Goal: Information Seeking & Learning: Learn about a topic

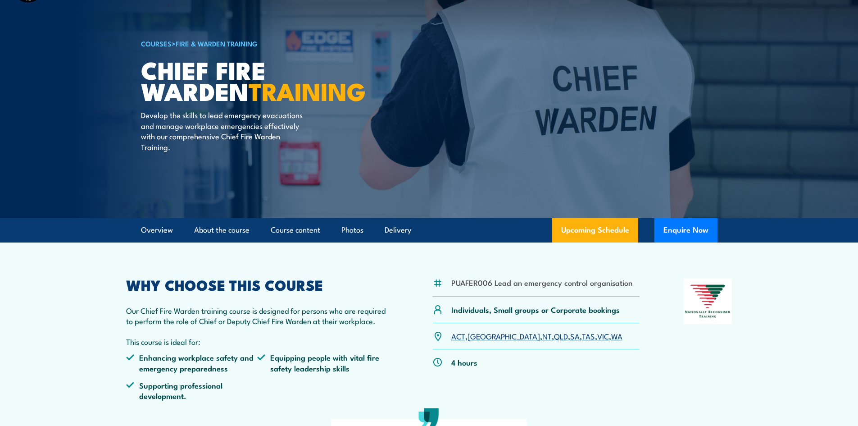
scroll to position [90, 0]
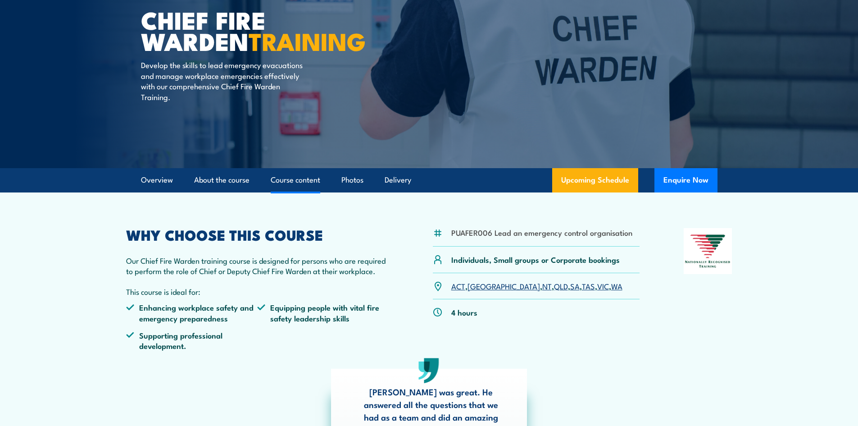
click at [303, 182] on link "Course content" at bounding box center [296, 180] width 50 height 24
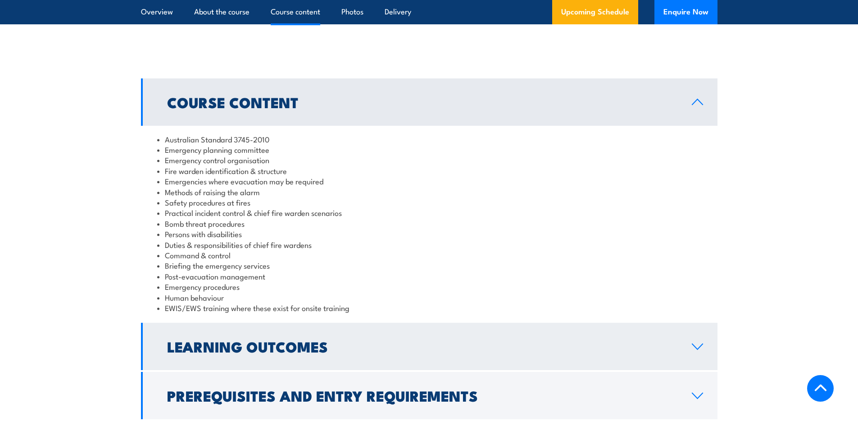
scroll to position [824, 0]
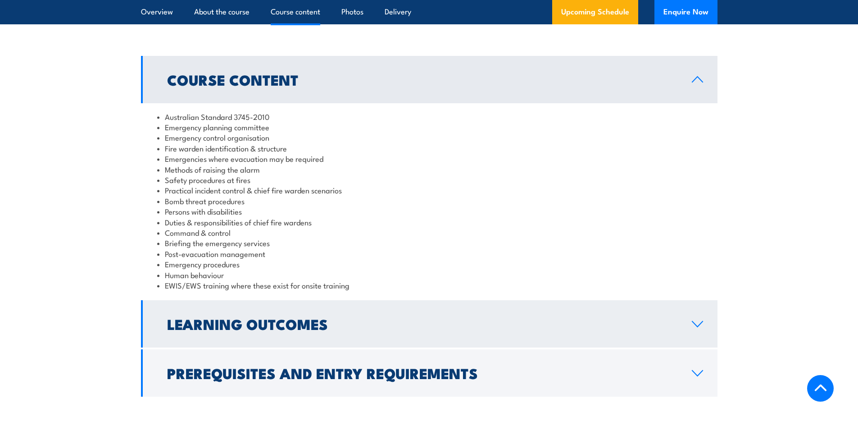
click at [702, 327] on link "Learning Outcomes" at bounding box center [429, 323] width 576 height 47
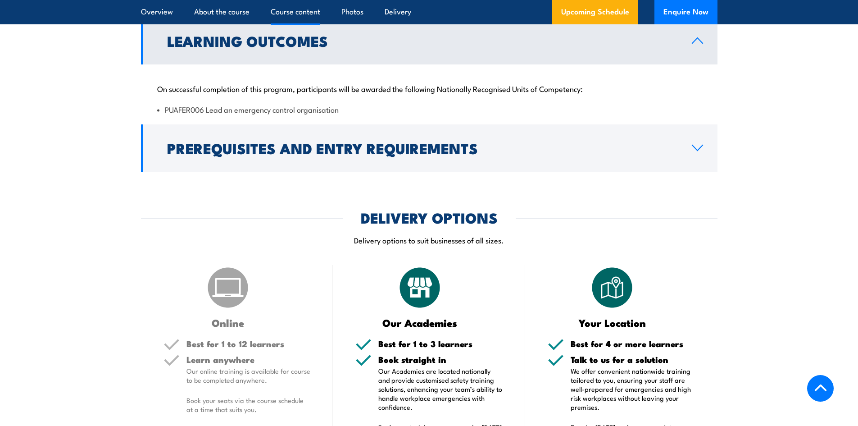
scroll to position [914, 0]
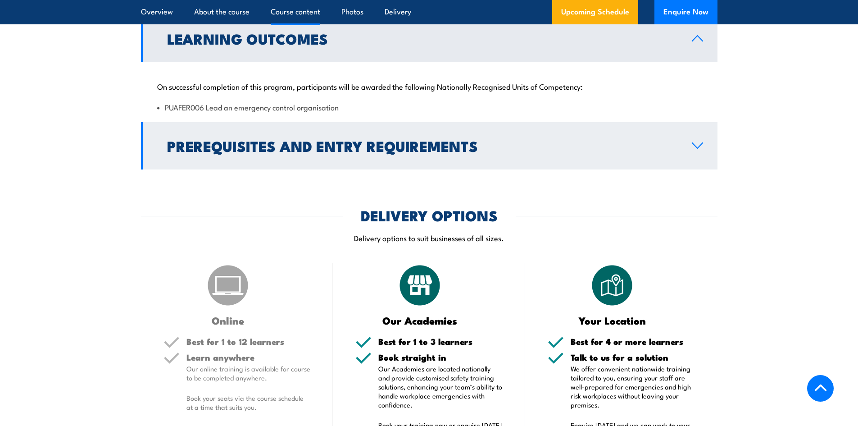
click at [696, 149] on icon at bounding box center [697, 145] width 12 height 7
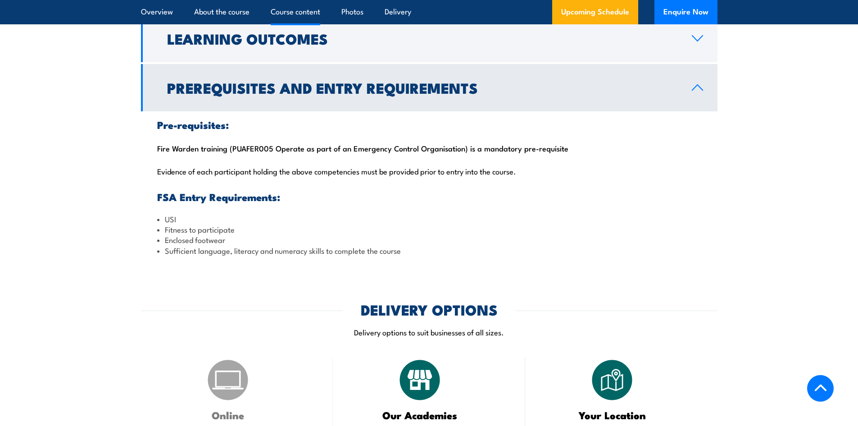
drag, startPoint x: 562, startPoint y: 147, endPoint x: 158, endPoint y: 152, distance: 404.0
click at [158, 152] on div "Pre-requisites: Fire Warden training (PUAFER005 Operate as part of an Emergency…" at bounding box center [429, 187] width 576 height 153
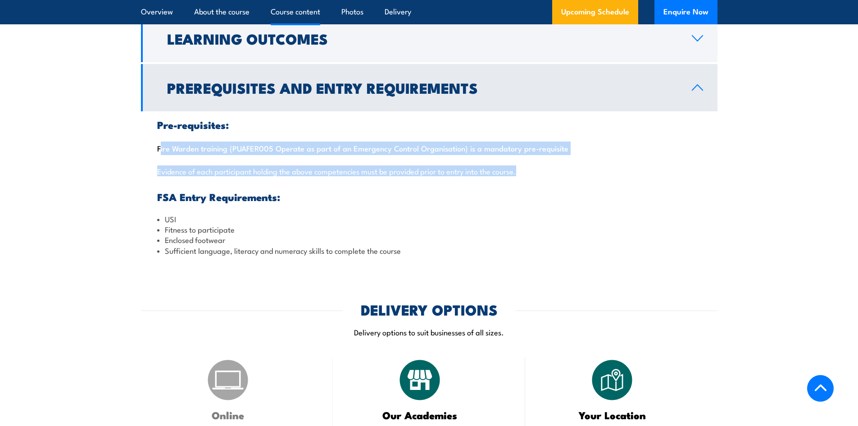
drag, startPoint x: 521, startPoint y: 171, endPoint x: 156, endPoint y: 153, distance: 365.2
click at [156, 153] on div "Pre-requisites: Fire Warden training (PUAFER005 Operate as part of an Emergency…" at bounding box center [429, 187] width 576 height 153
copy div "Fire Warden training (PUAFER005 Operate as part of an Emergency Control Organis…"
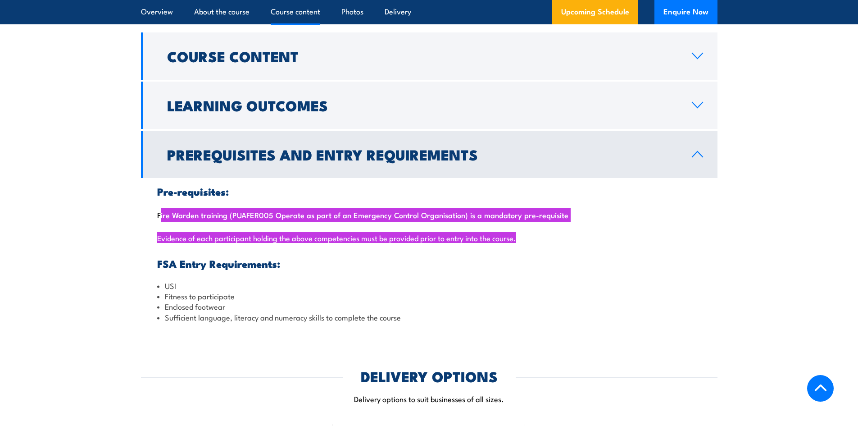
scroll to position [824, 0]
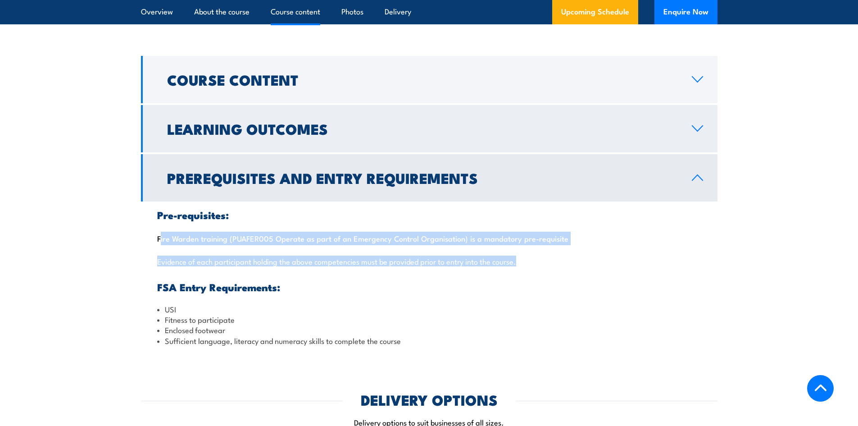
click at [301, 135] on h2 "Learning Outcomes" at bounding box center [422, 128] width 510 height 13
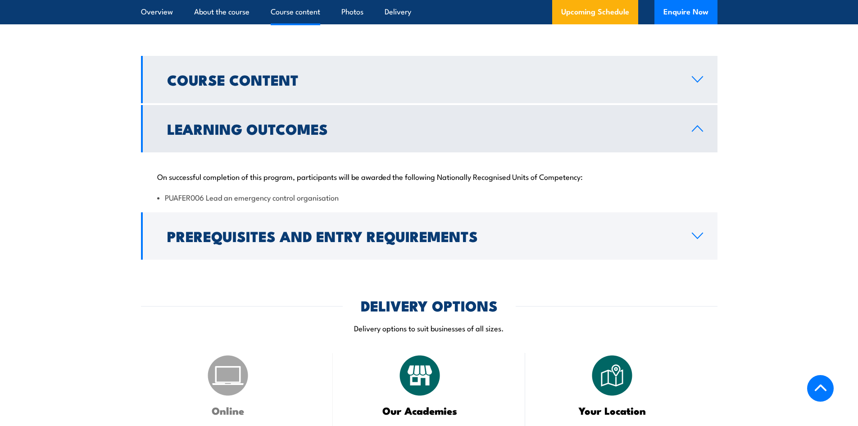
click at [236, 86] on h2 "Course Content" at bounding box center [422, 79] width 510 height 13
